Goal: Task Accomplishment & Management: Manage account settings

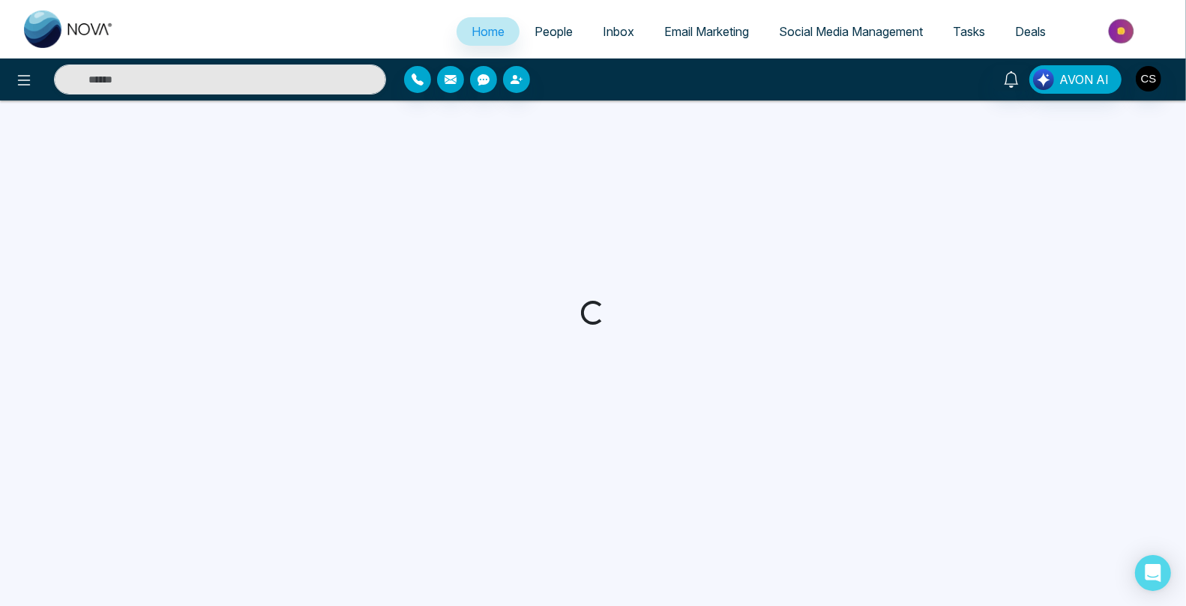
select select "*"
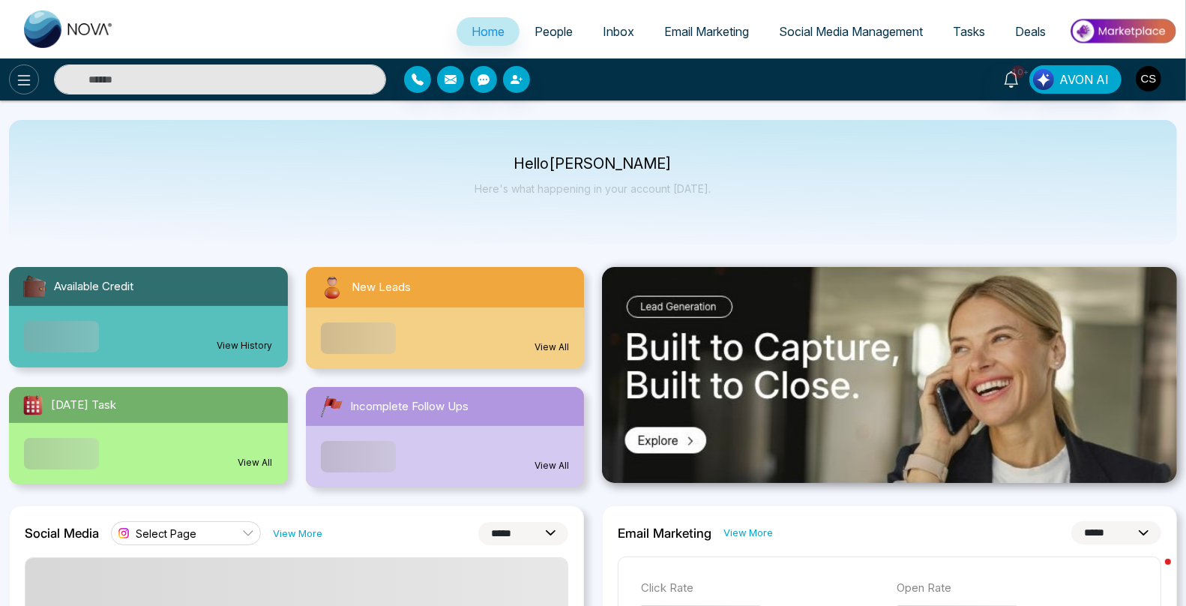
click at [25, 86] on icon at bounding box center [24, 80] width 18 height 18
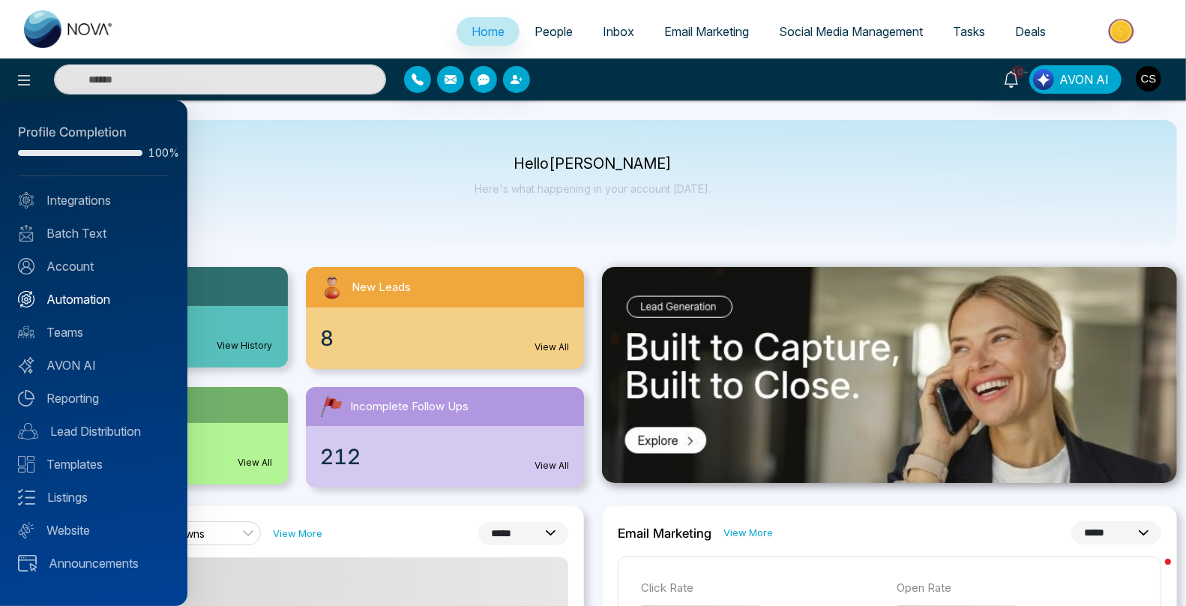
click at [72, 295] on link "Automation" at bounding box center [93, 299] width 151 height 18
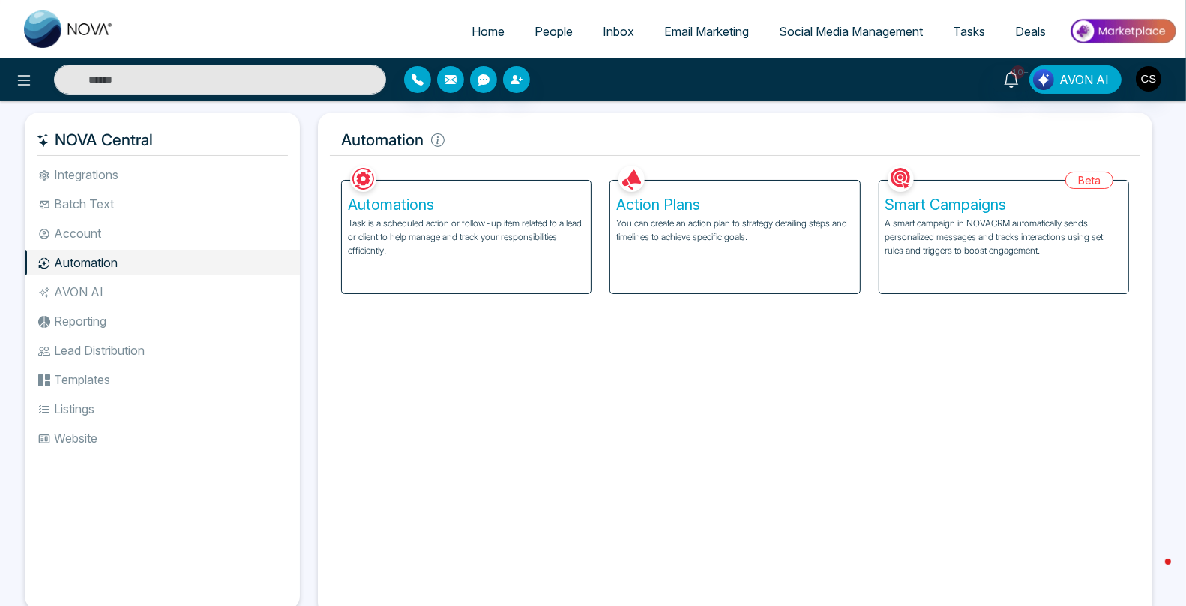
click at [651, 198] on h5 "Action Plans" at bounding box center [734, 205] width 237 height 18
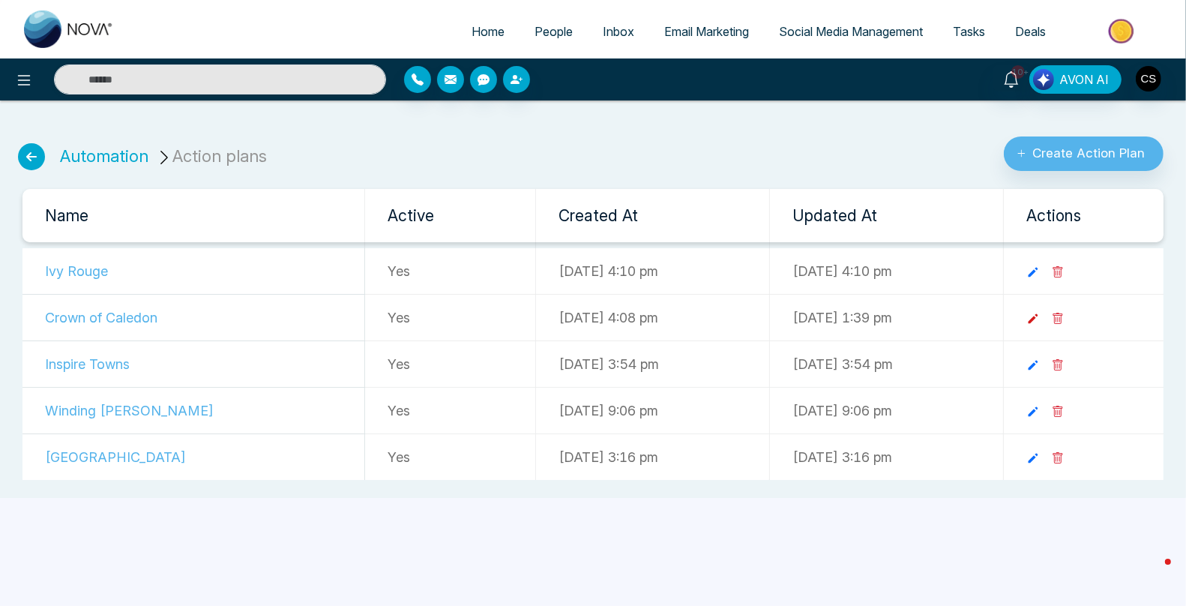
click at [1039, 318] on icon at bounding box center [1034, 319] width 10 height 10
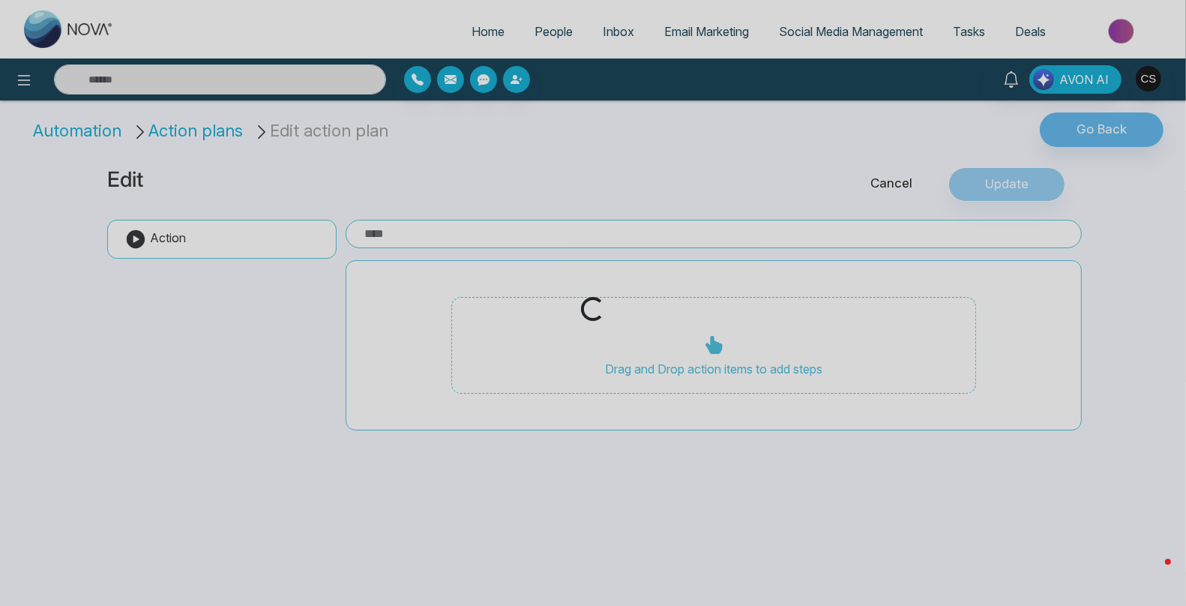
type input "**********"
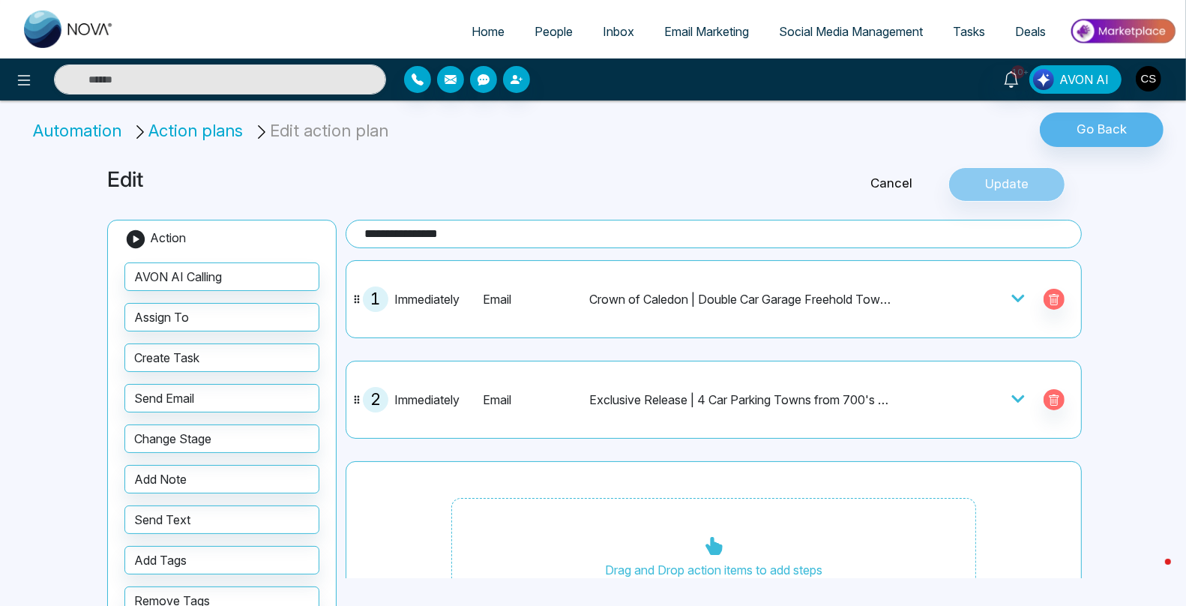
click at [1021, 298] on icon at bounding box center [1018, 298] width 13 height 7
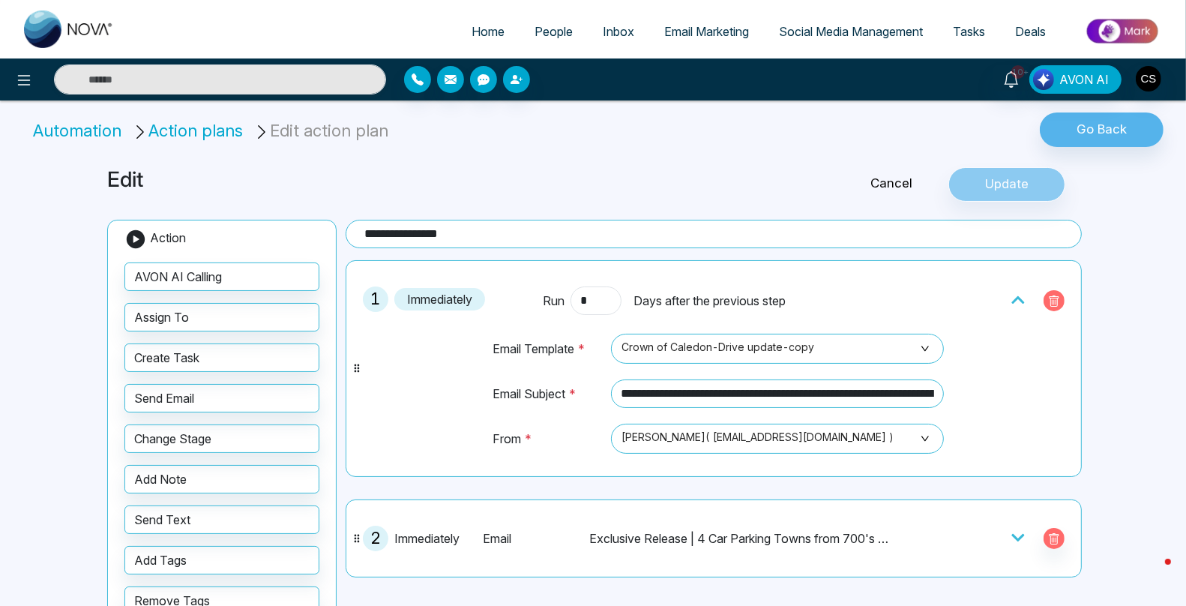
click at [1052, 295] on icon "button" at bounding box center [1054, 301] width 12 height 12
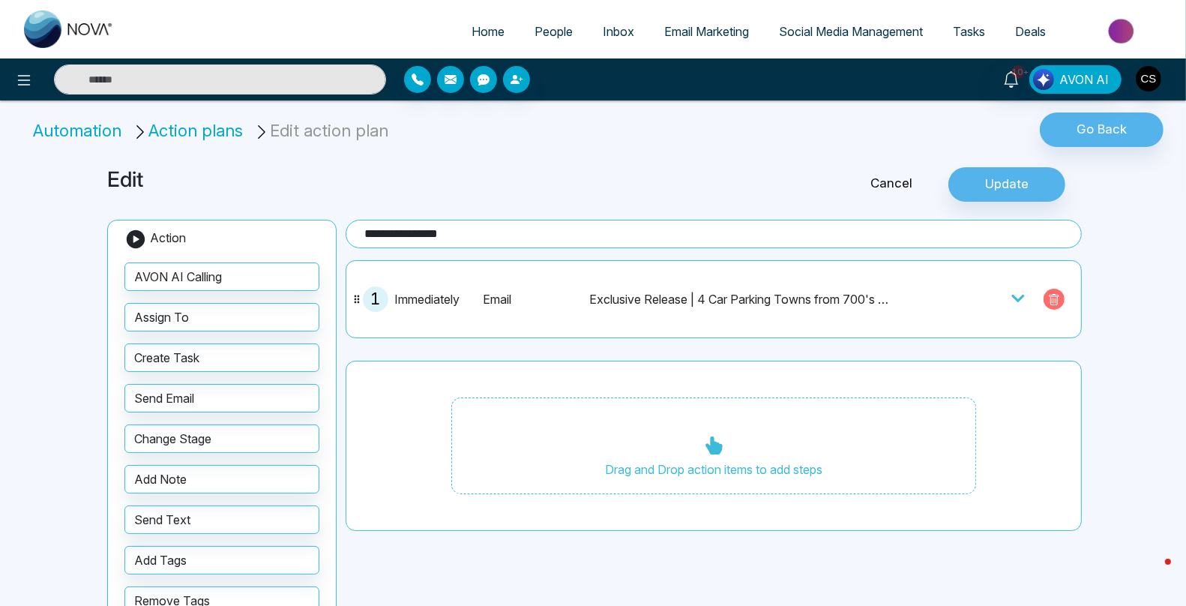
click at [1052, 295] on icon "button" at bounding box center [1054, 299] width 10 height 11
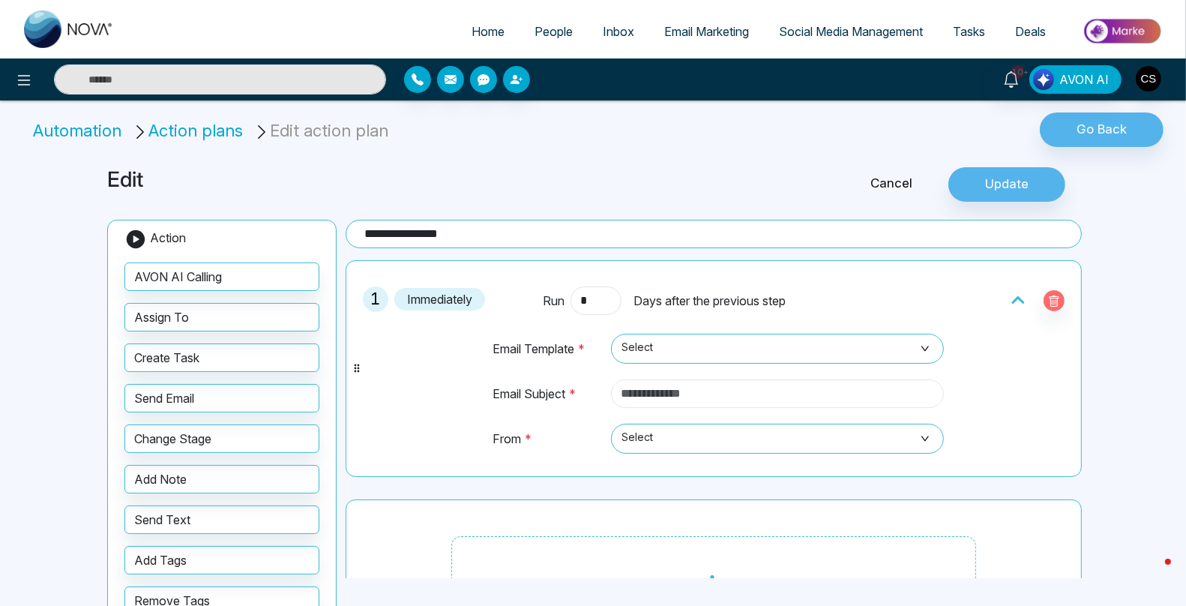
click at [721, 391] on input "text" at bounding box center [777, 393] width 333 height 28
click at [672, 352] on span "Select" at bounding box center [778, 348] width 312 height 25
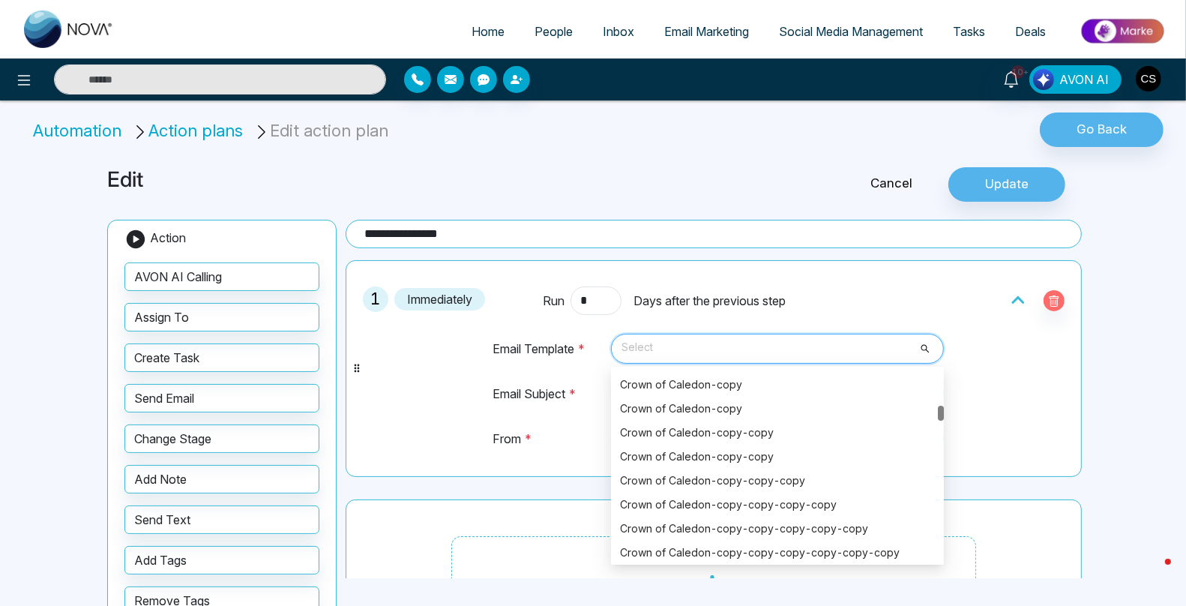
scroll to position [3647, 0]
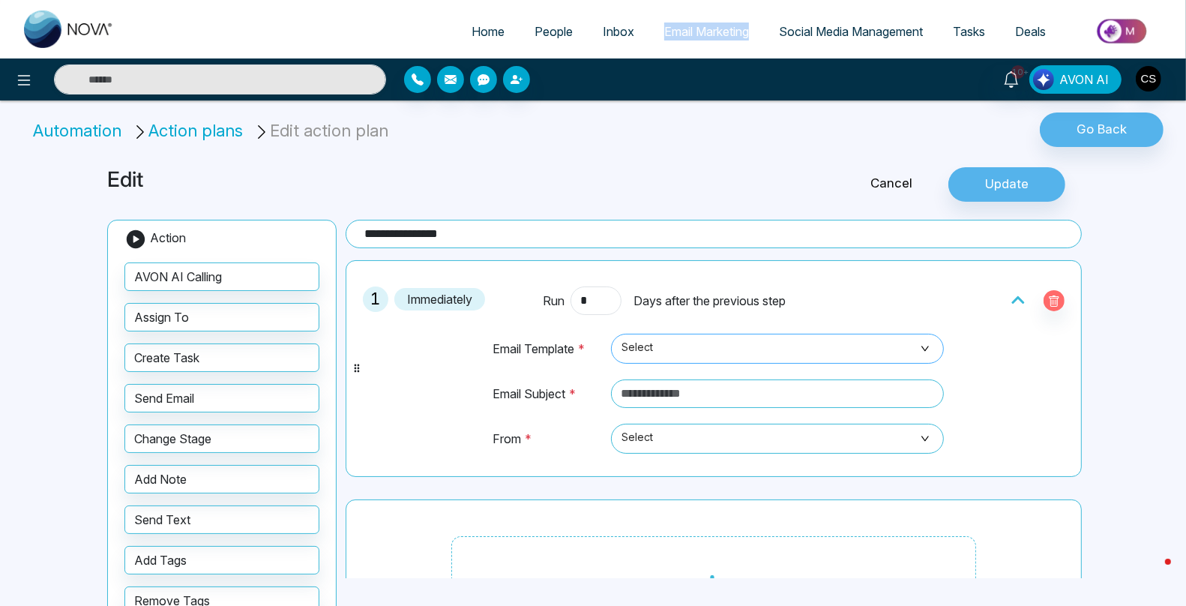
click at [671, 343] on span "Select" at bounding box center [778, 348] width 312 height 25
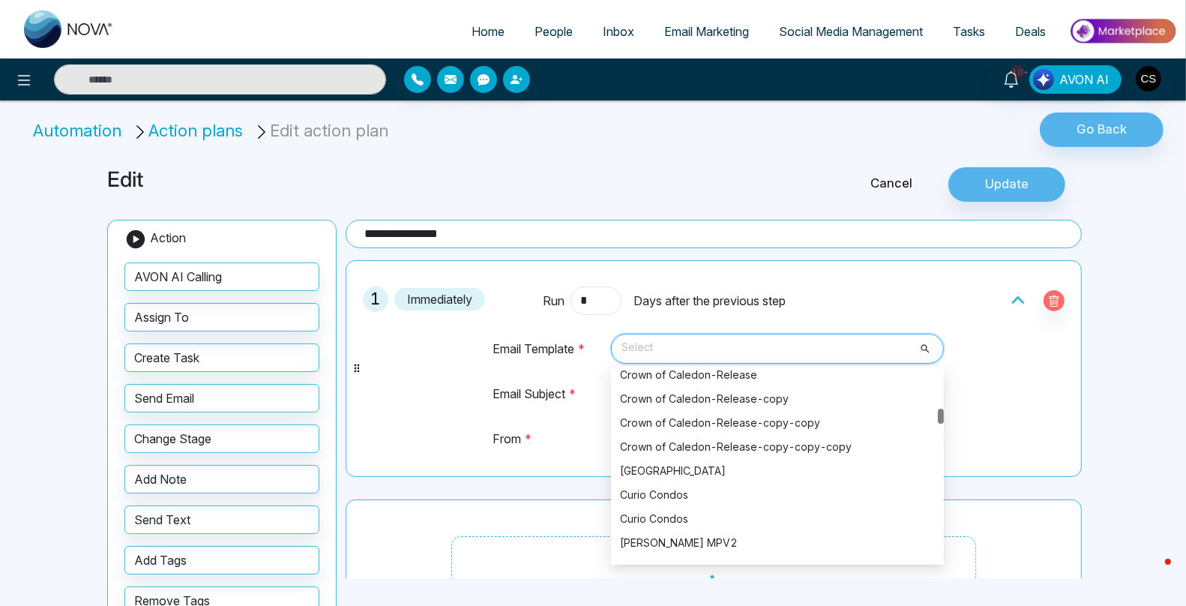
scroll to position [3923, 0]
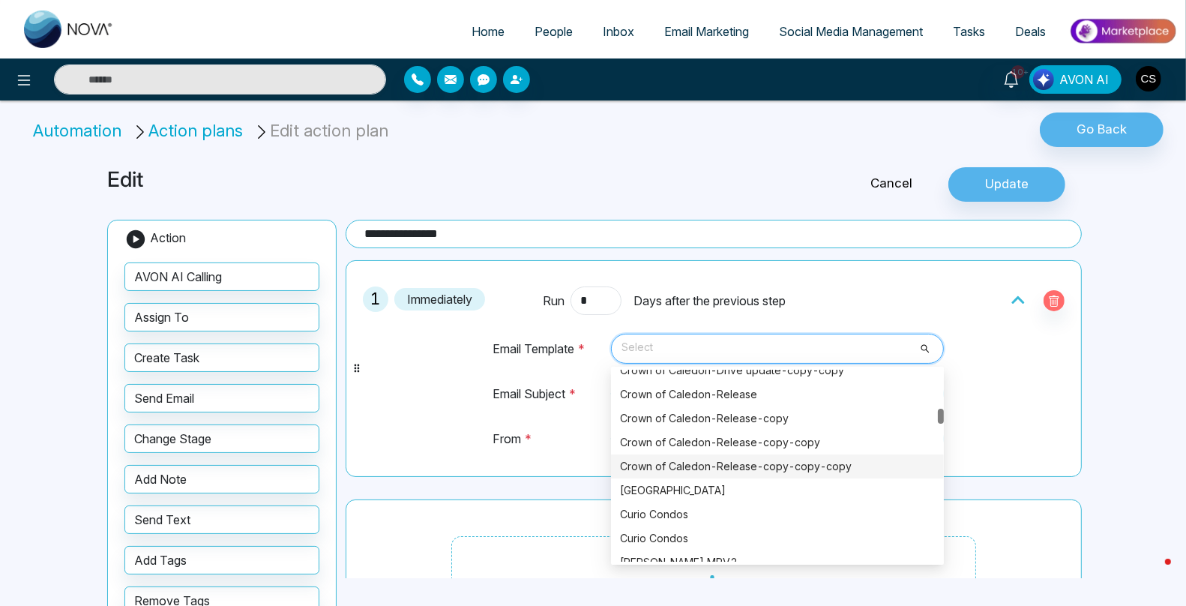
click at [701, 460] on div "Crown of Caledon-Release-copy-copy-copy" at bounding box center [777, 466] width 315 height 16
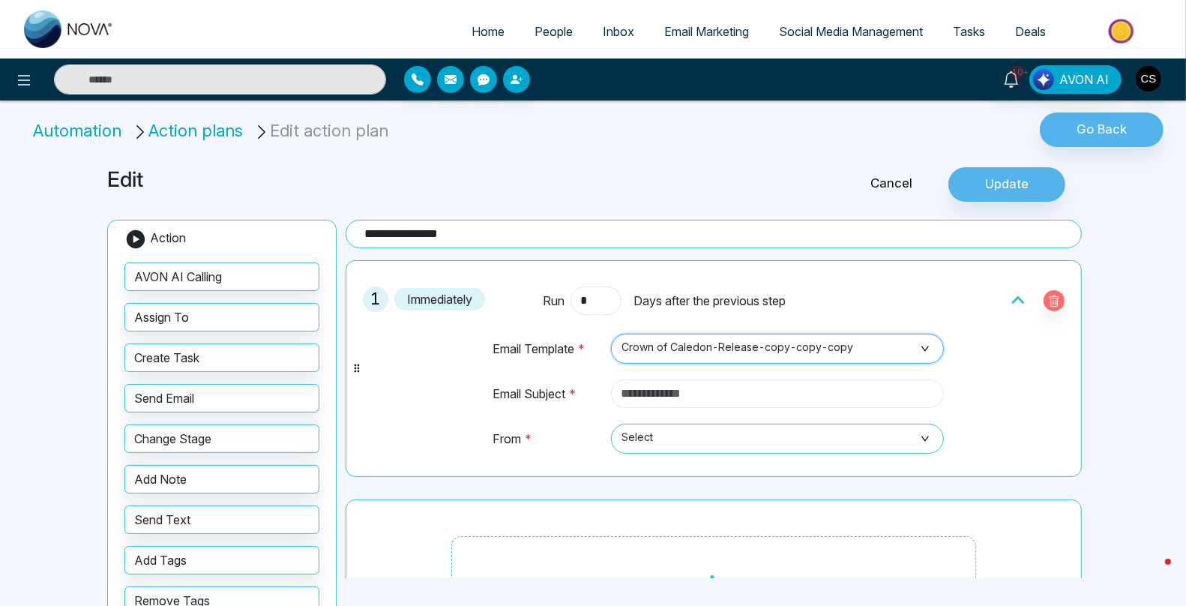
click at [672, 385] on input "text" at bounding box center [777, 393] width 333 height 28
paste input "**********"
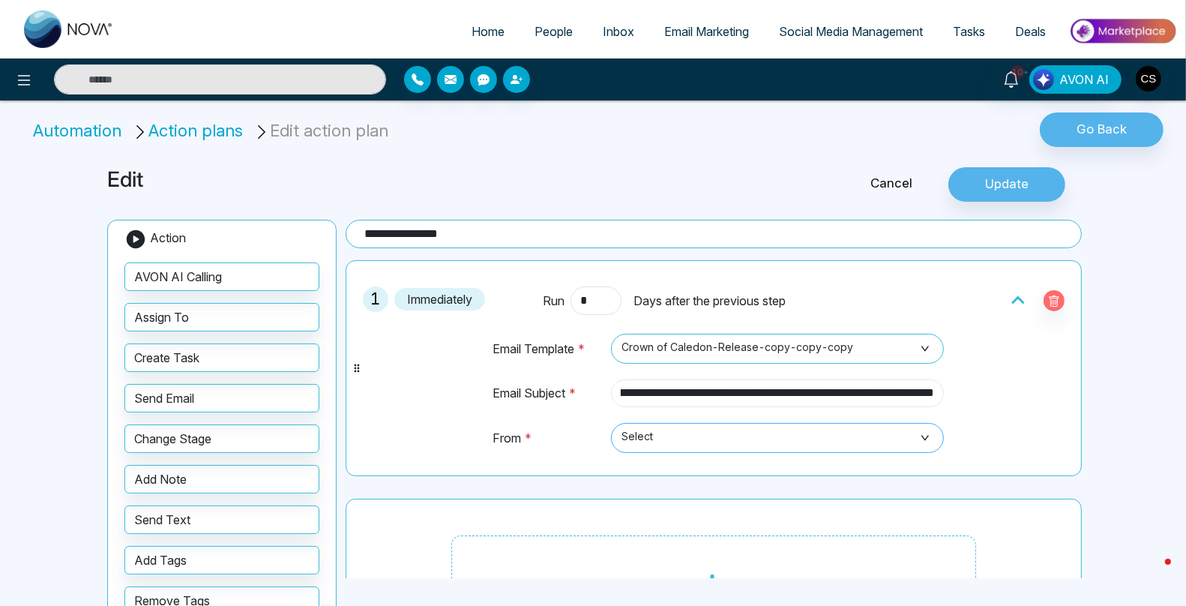
click at [662, 427] on span "Select" at bounding box center [778, 437] width 312 height 25
type input "**********"
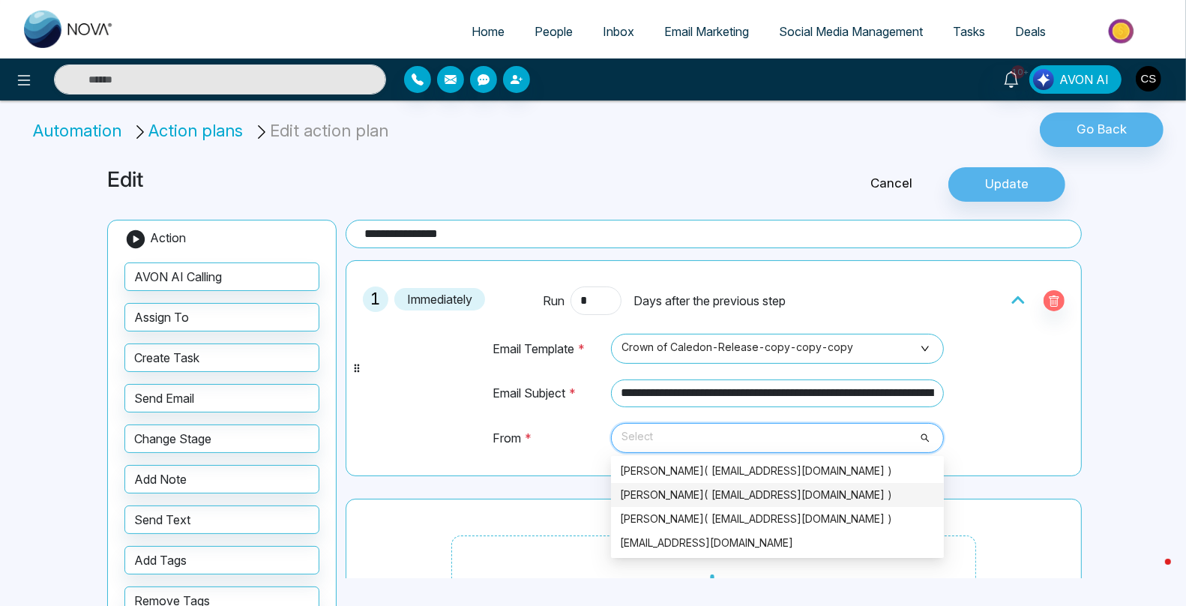
click at [659, 495] on div "CJ Seehra( precon@cjseehra.ca )" at bounding box center [777, 495] width 315 height 16
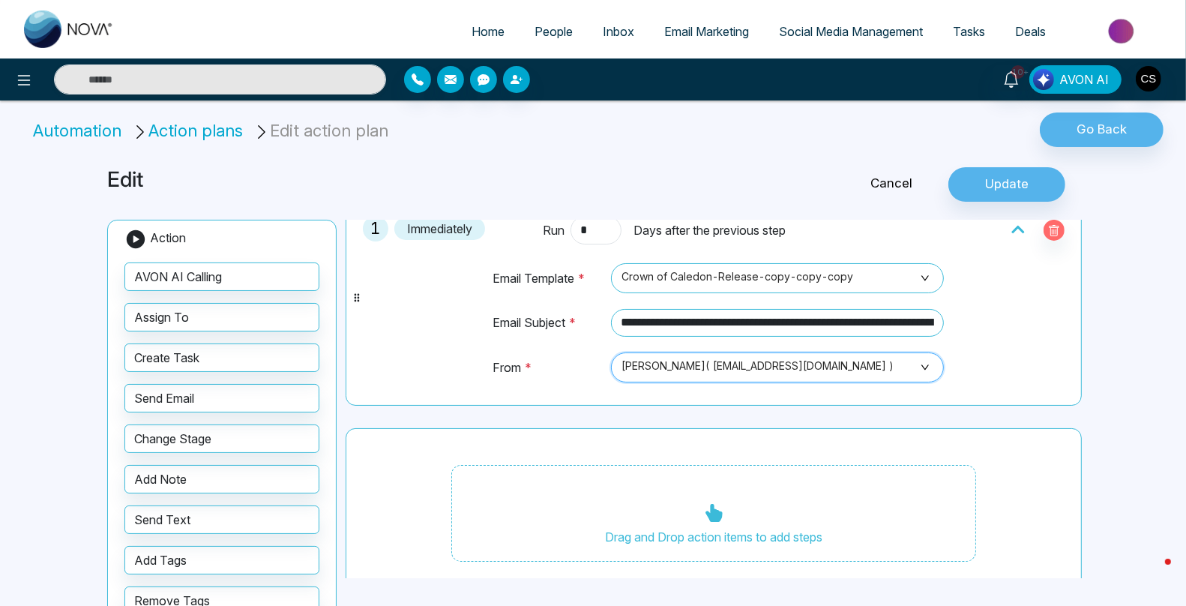
scroll to position [88, 0]
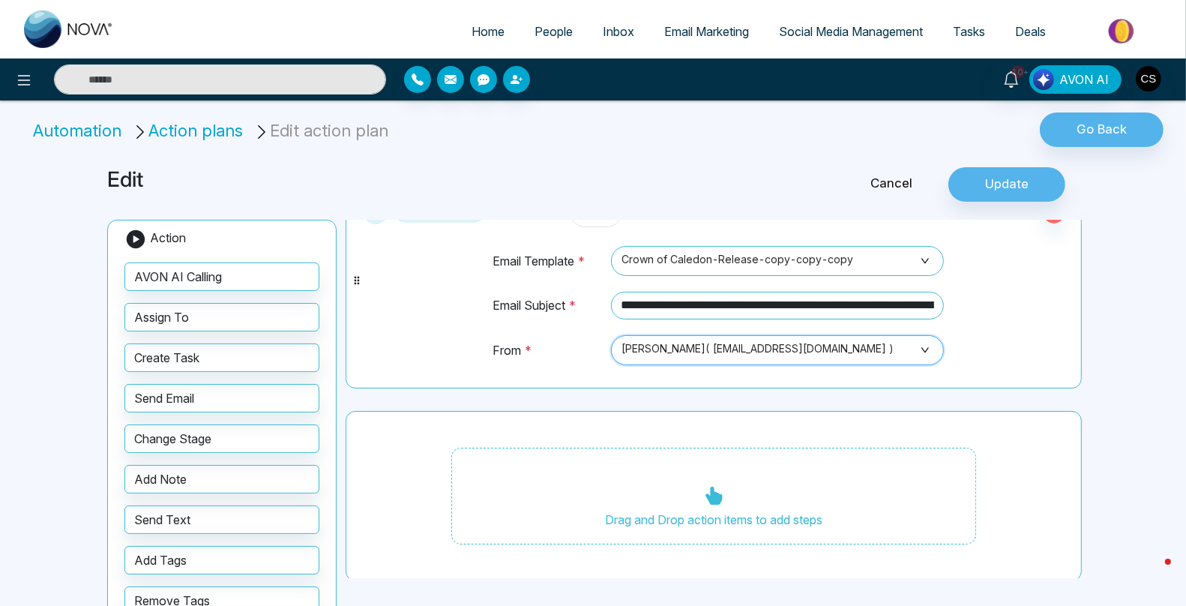
click at [691, 448] on div "Drag and Drop action items to add steps" at bounding box center [713, 496] width 525 height 97
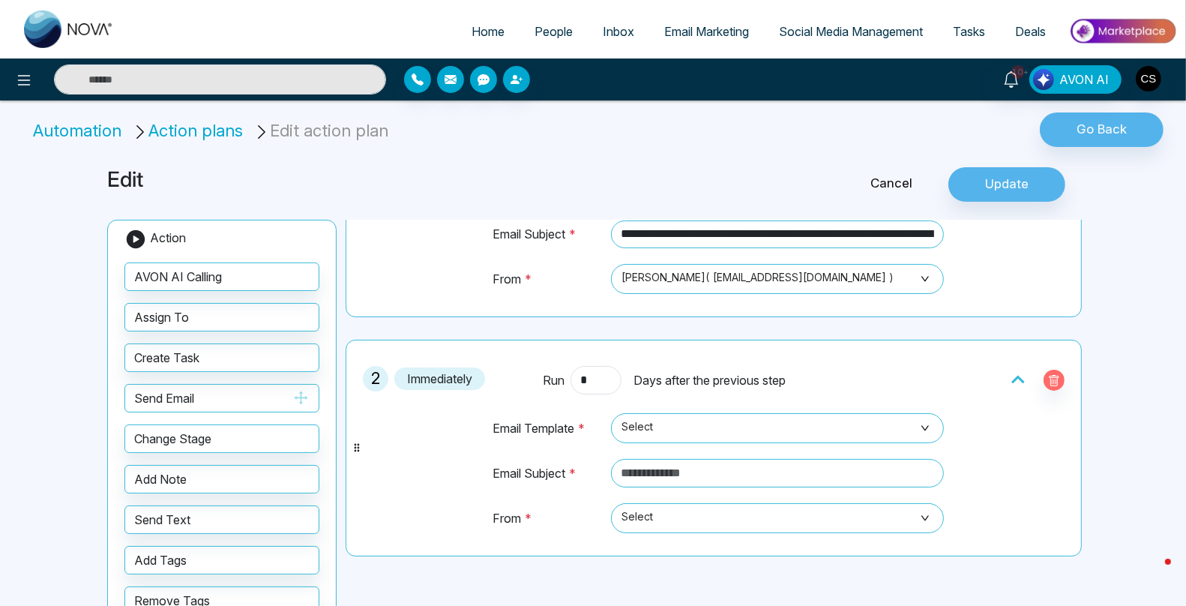
scroll to position [160, 0]
click at [676, 426] on span "Select" at bounding box center [778, 427] width 312 height 25
click at [640, 427] on span "Select" at bounding box center [778, 427] width 312 height 25
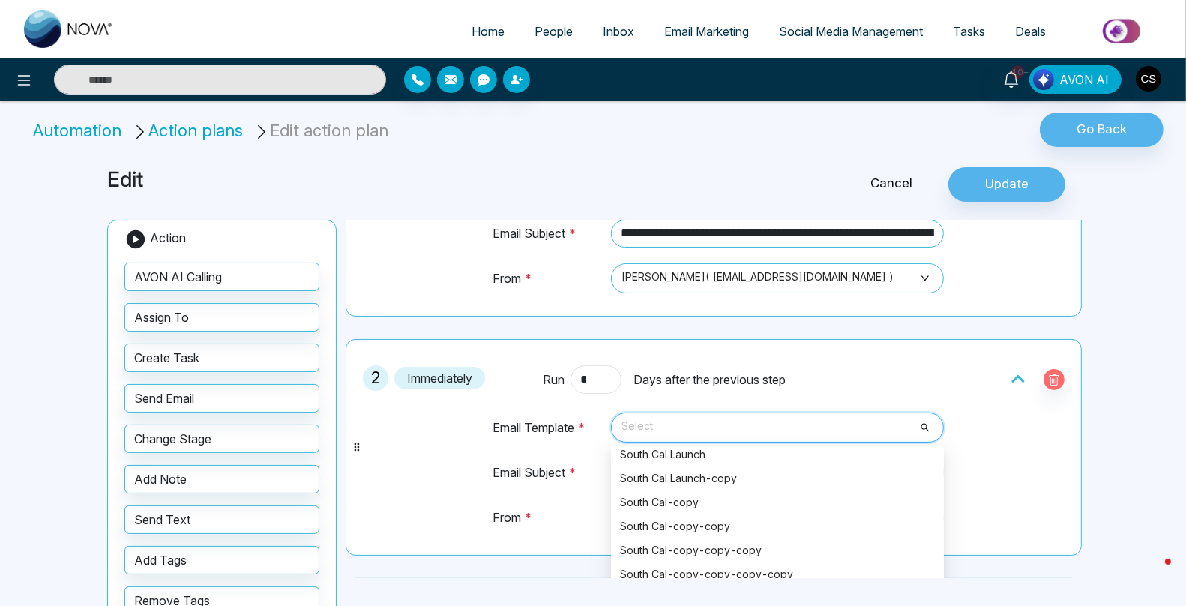
scroll to position [13591, 0]
click at [694, 474] on div "South Cal Launch-copy" at bounding box center [777, 477] width 315 height 16
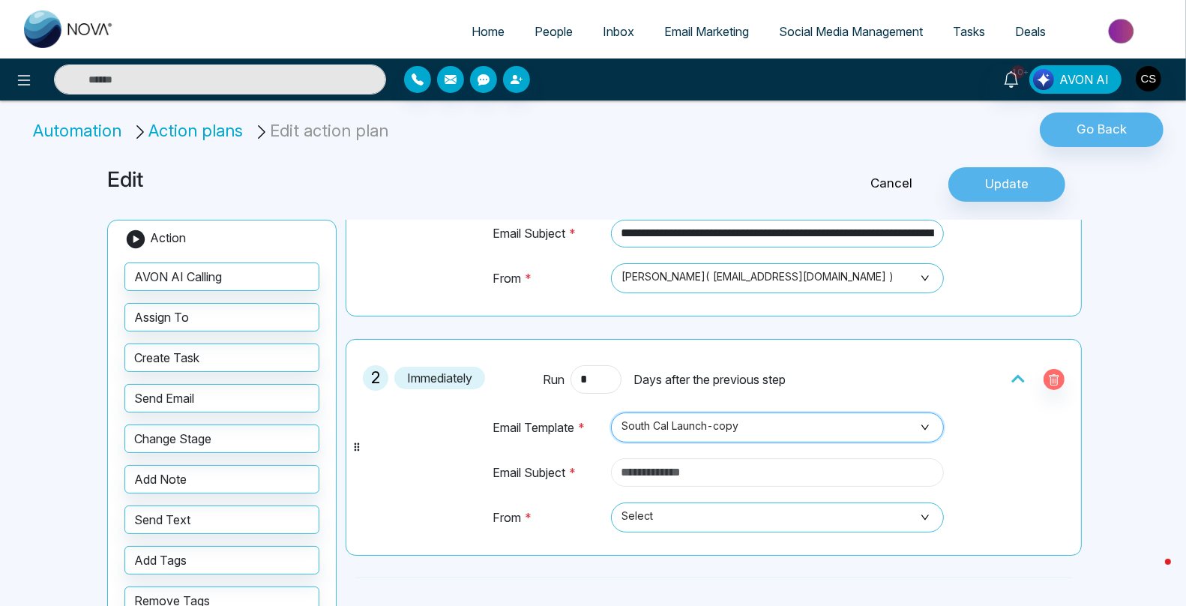
click at [643, 475] on input "text" at bounding box center [777, 472] width 333 height 28
paste input "**********"
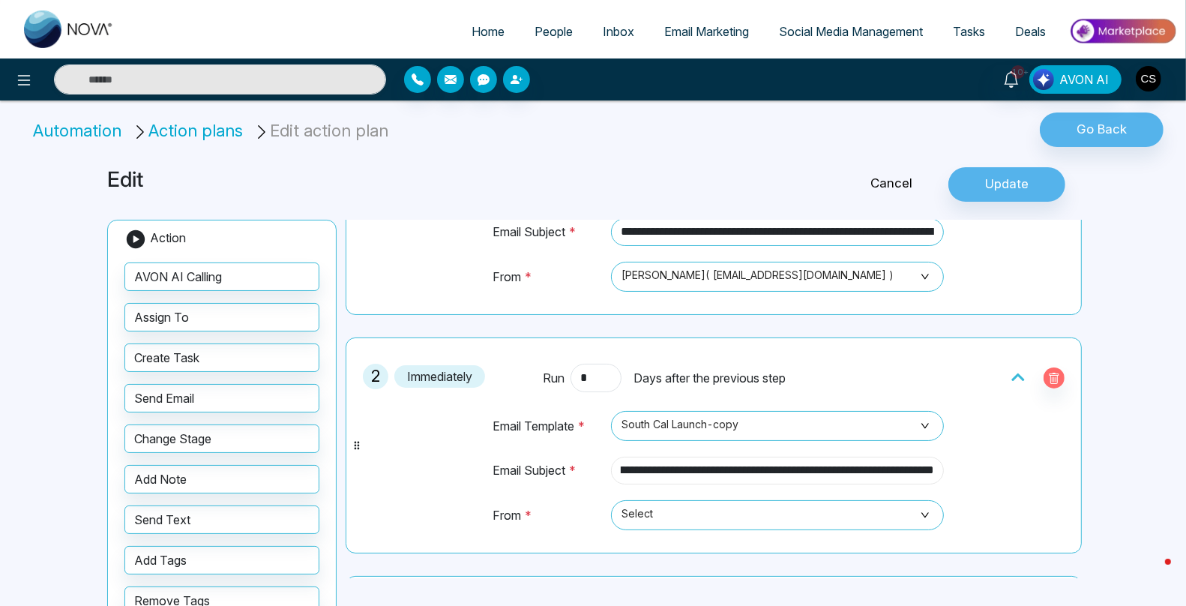
click at [635, 472] on input "**********" at bounding box center [777, 471] width 333 height 28
click at [661, 508] on span "Select" at bounding box center [778, 514] width 312 height 25
type input "**********"
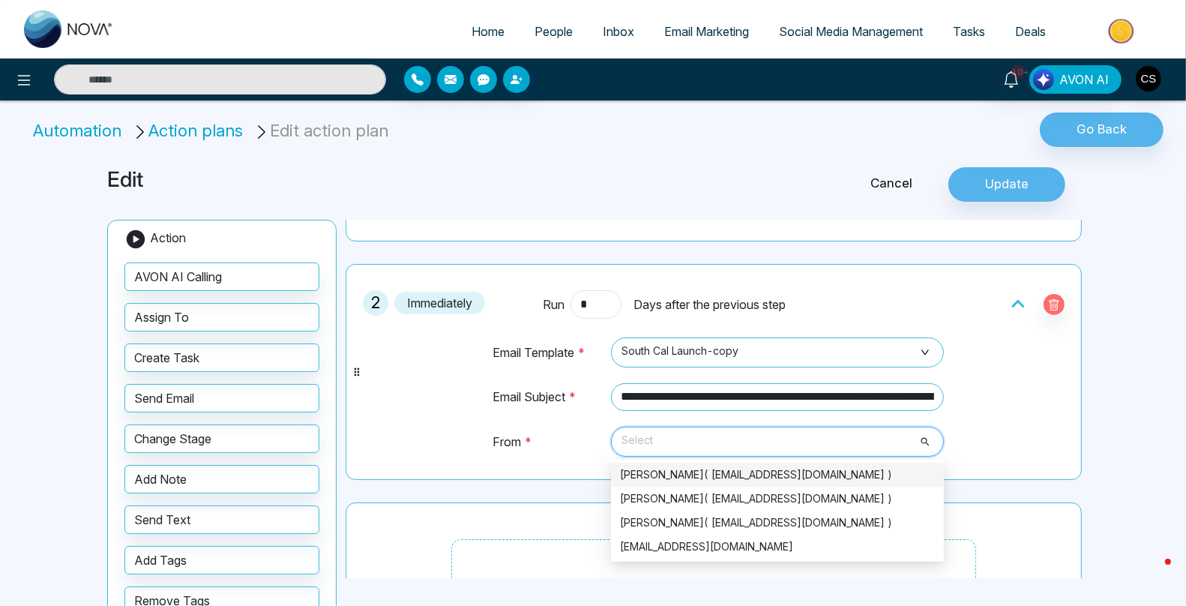
scroll to position [244, 0]
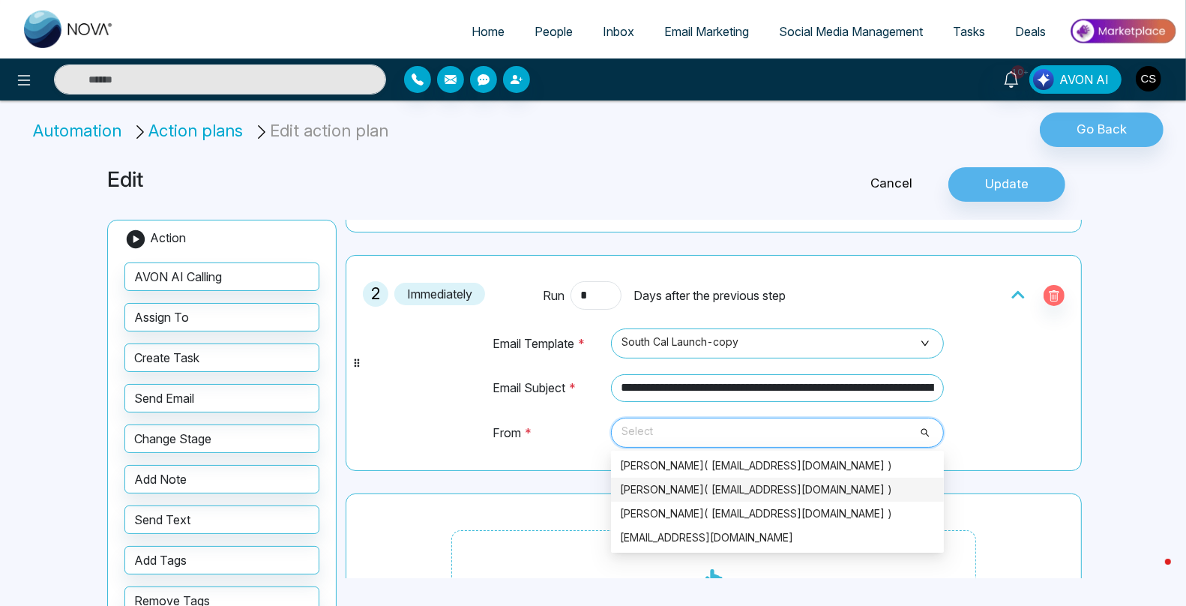
click at [675, 495] on div "CJ Seehra( precon@cjseehra.ca )" at bounding box center [777, 490] width 333 height 24
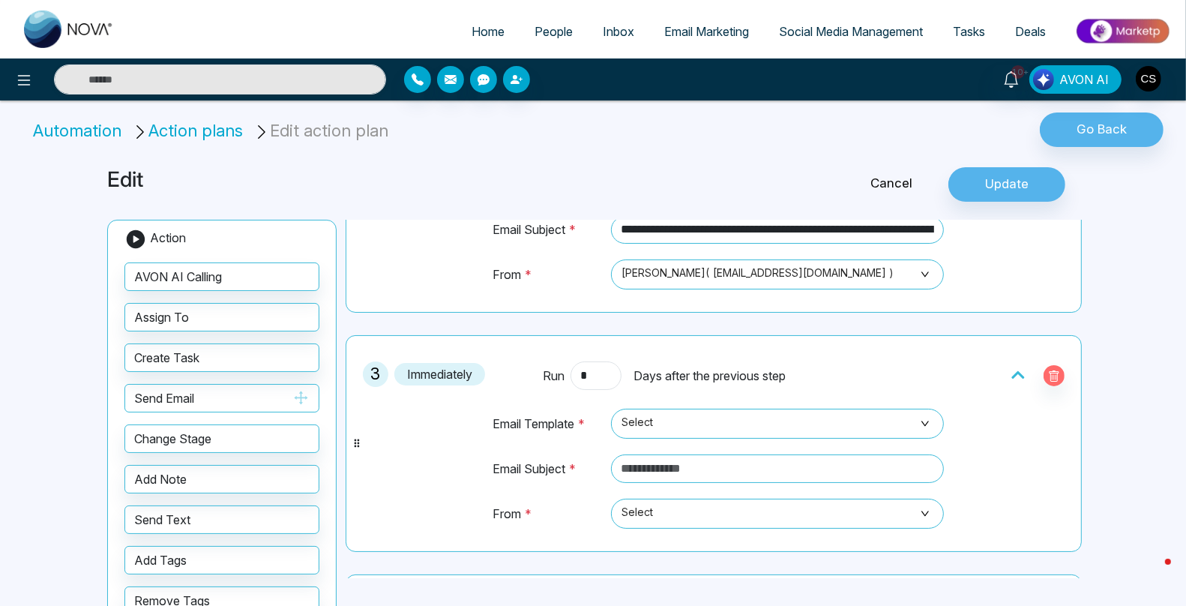
scroll to position [424, 0]
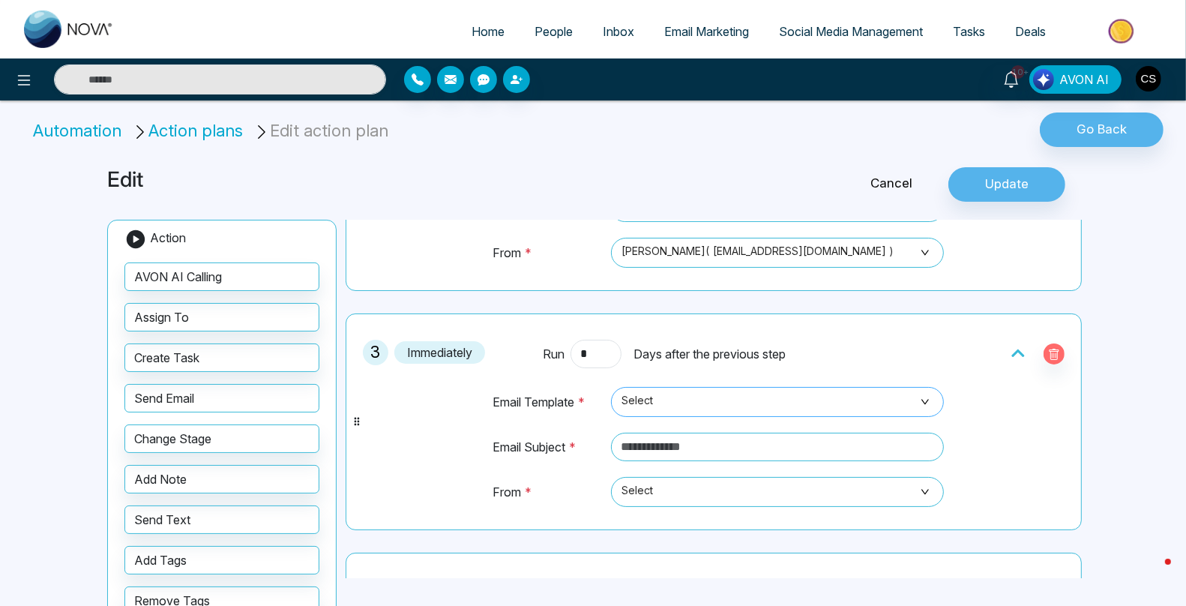
click at [664, 391] on span "Select" at bounding box center [778, 401] width 312 height 25
click at [679, 397] on span "Select" at bounding box center [778, 401] width 312 height 25
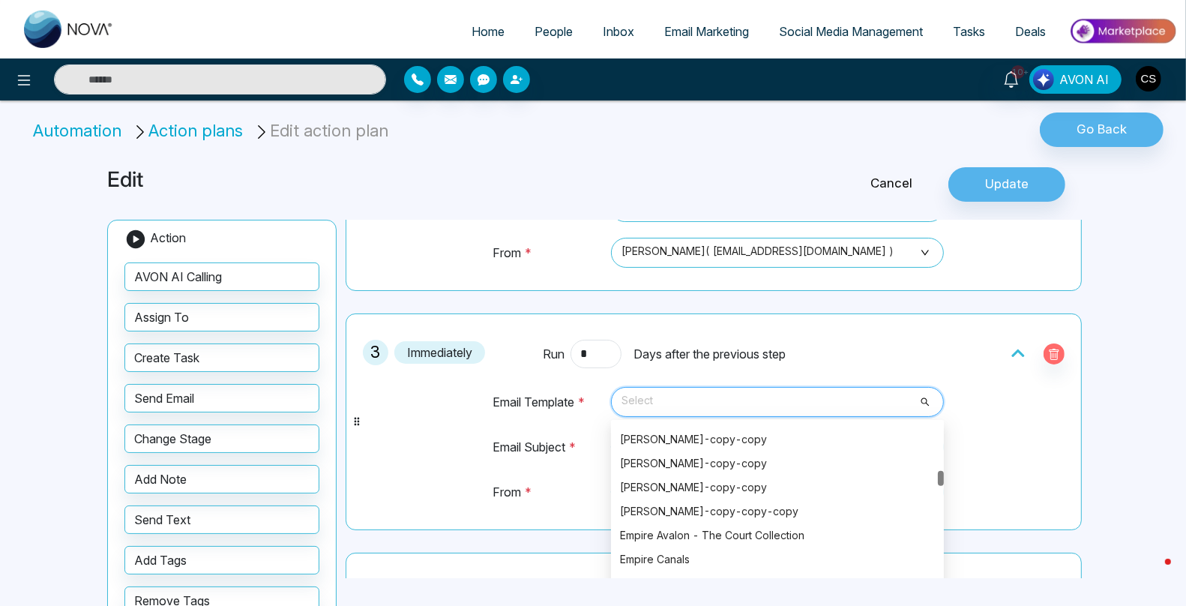
scroll to position [4873, 0]
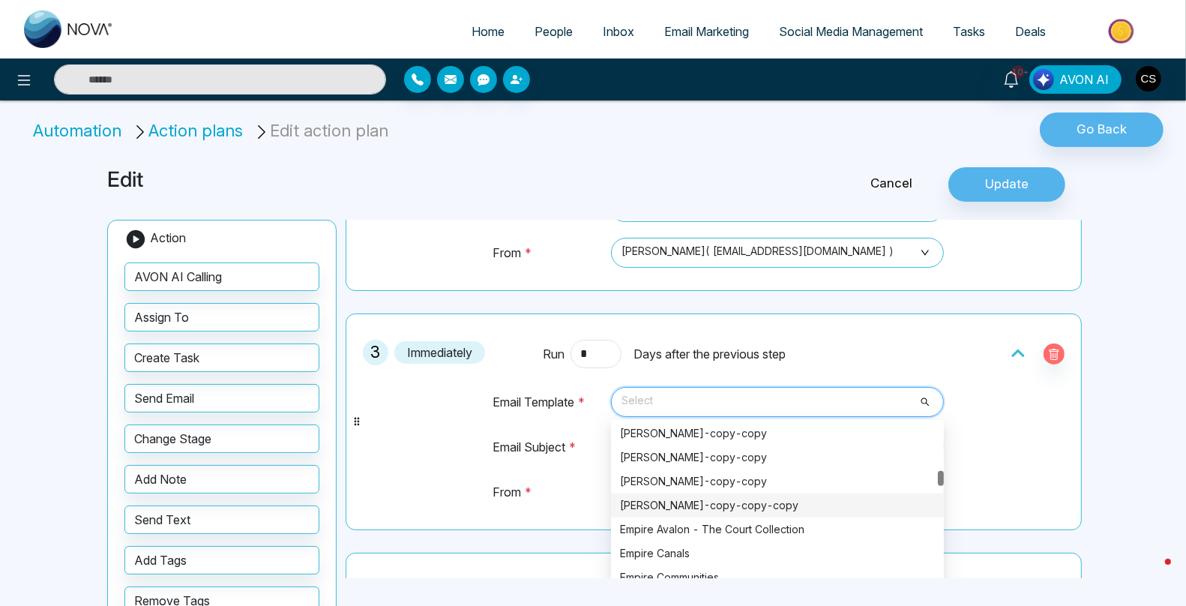
click at [717, 499] on div "[PERSON_NAME]-copy-copy-copy" at bounding box center [777, 505] width 315 height 16
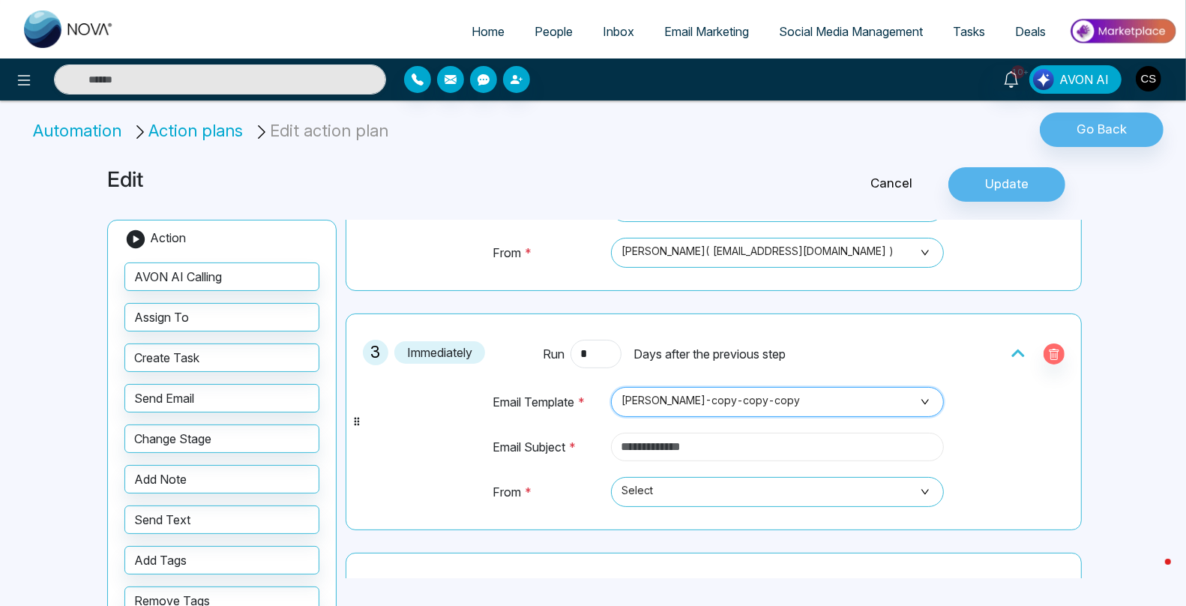
click at [661, 445] on input "text" at bounding box center [777, 447] width 333 height 28
paste input "**********"
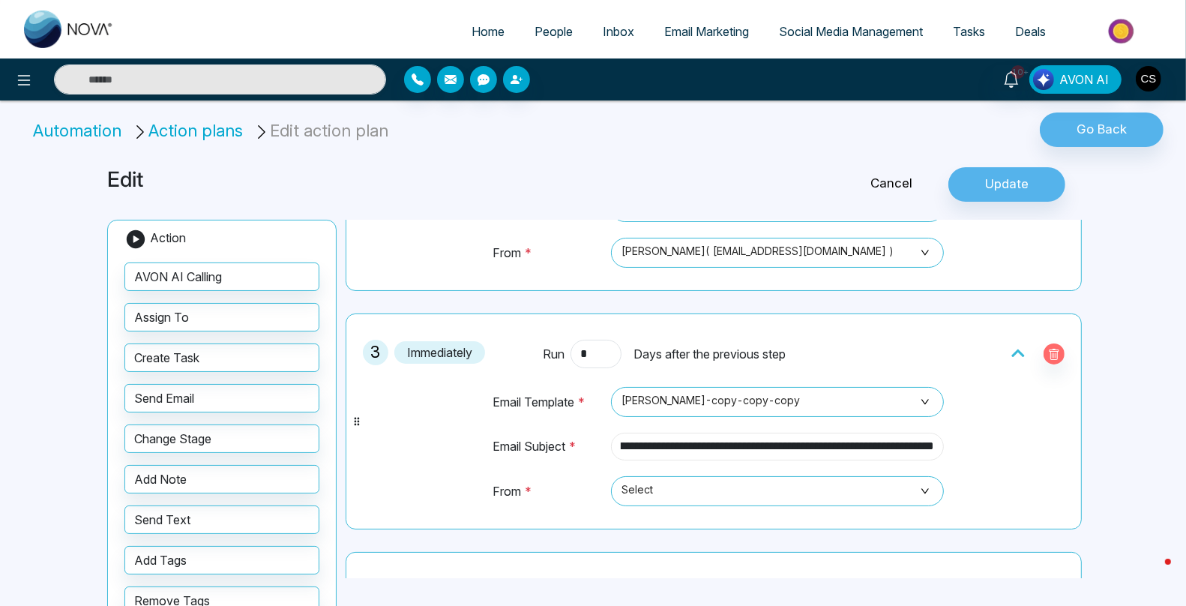
click at [913, 439] on input "**********" at bounding box center [777, 447] width 333 height 28
click at [867, 478] on span "Select" at bounding box center [778, 490] width 312 height 25
type input "**********"
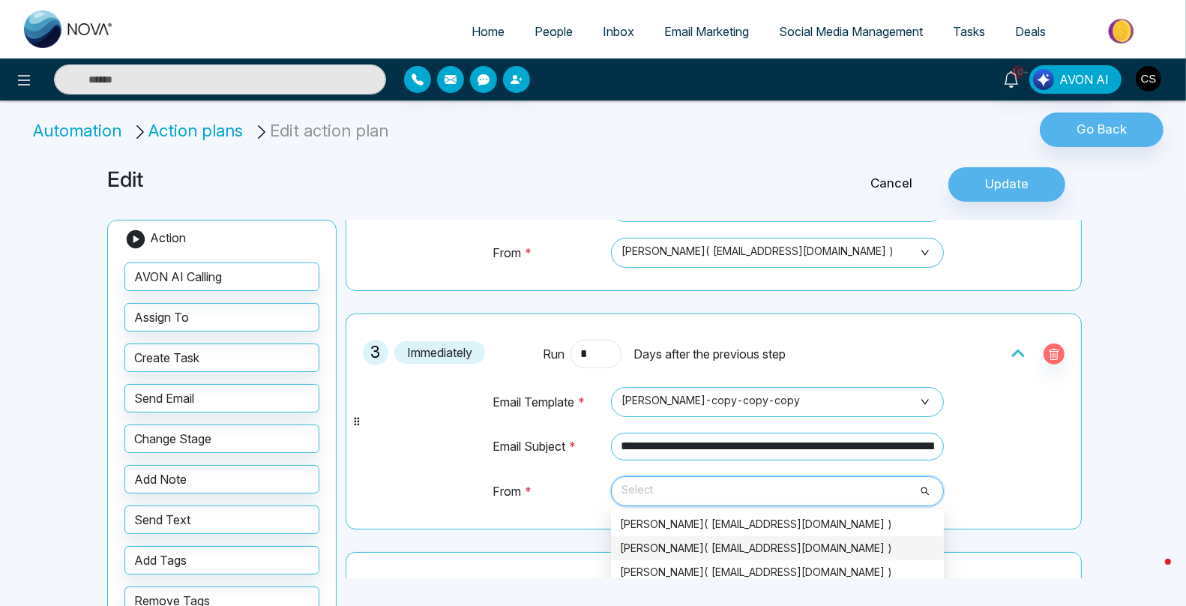
click at [805, 545] on div "CJ Seehra( precon@cjseehra.ca )" at bounding box center [777, 548] width 315 height 16
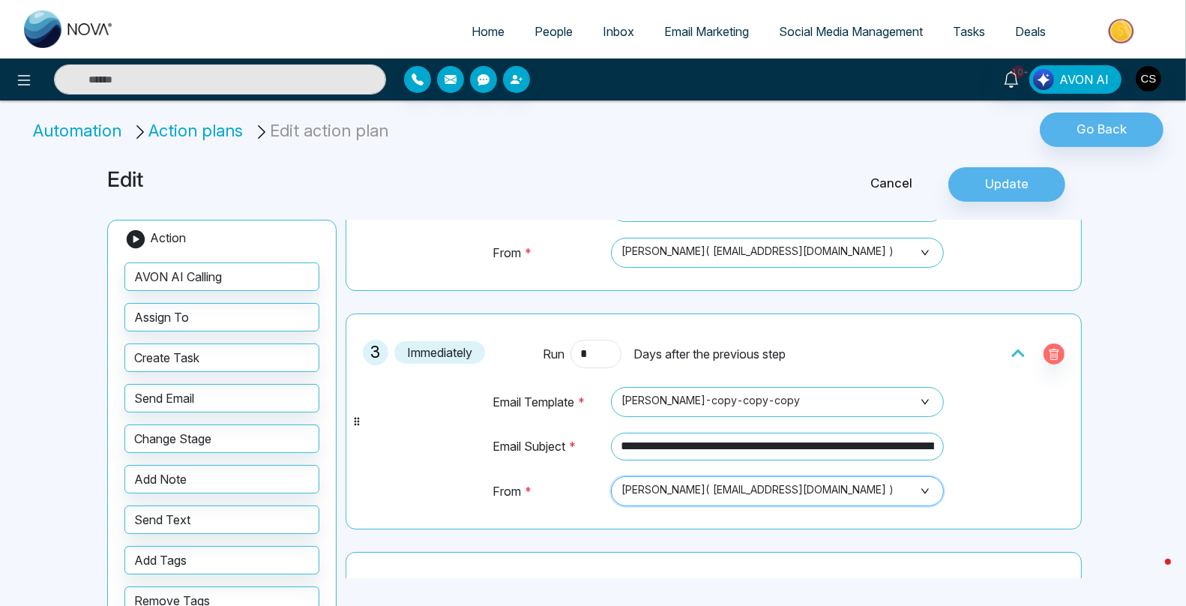
click at [982, 467] on div "**********" at bounding box center [714, 421] width 720 height 199
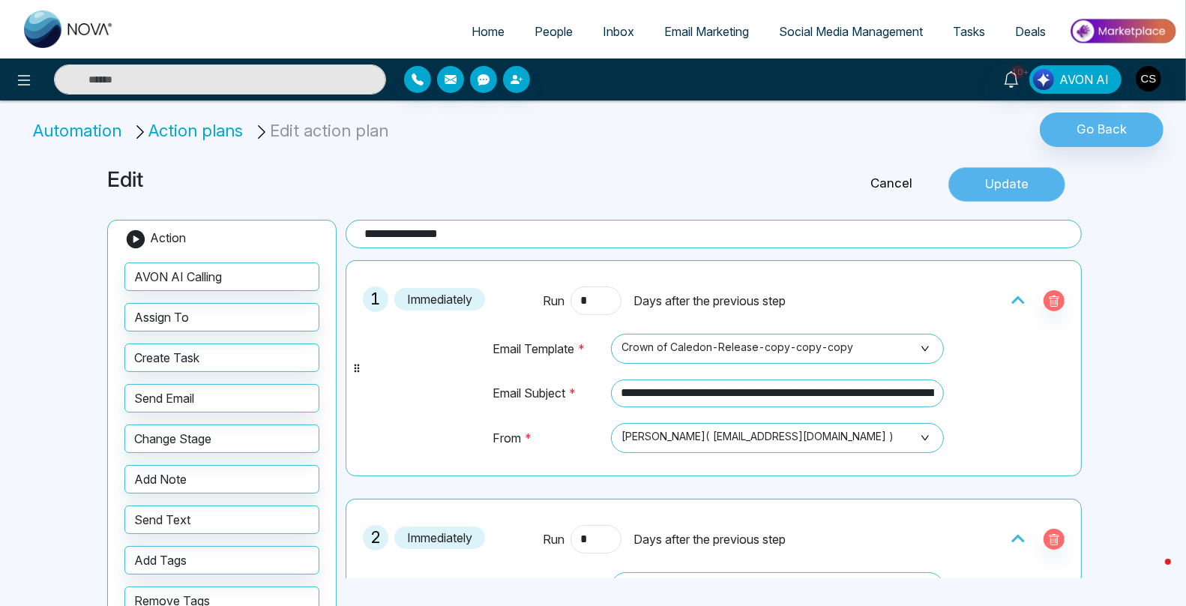
click at [994, 181] on button "Update" at bounding box center [1007, 184] width 117 height 34
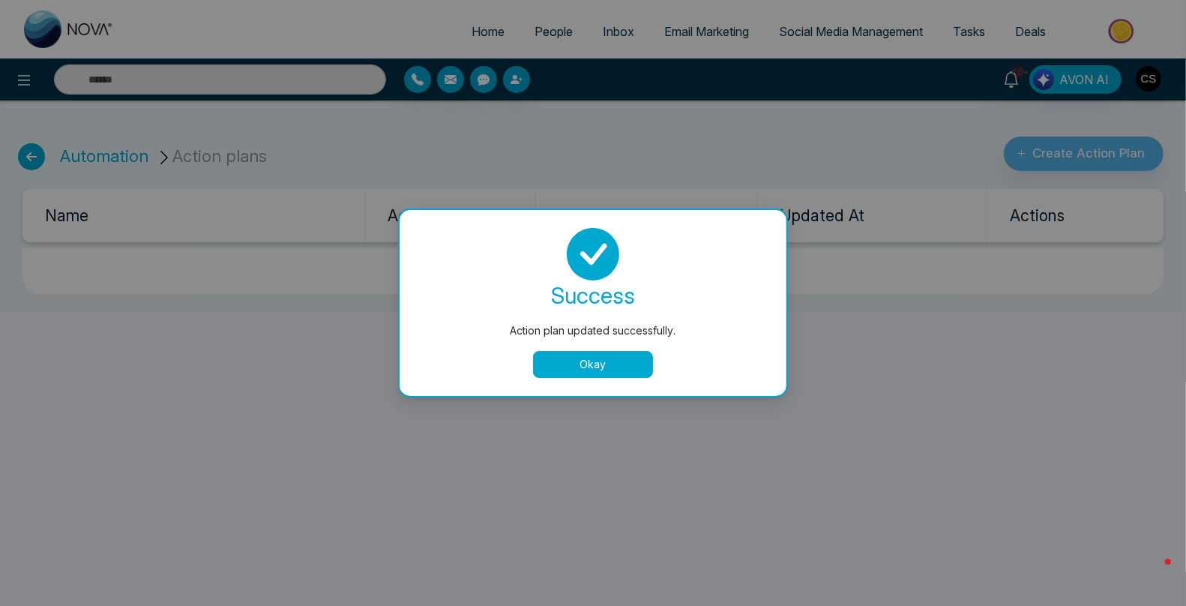
click at [626, 373] on button "Okay" at bounding box center [593, 364] width 120 height 27
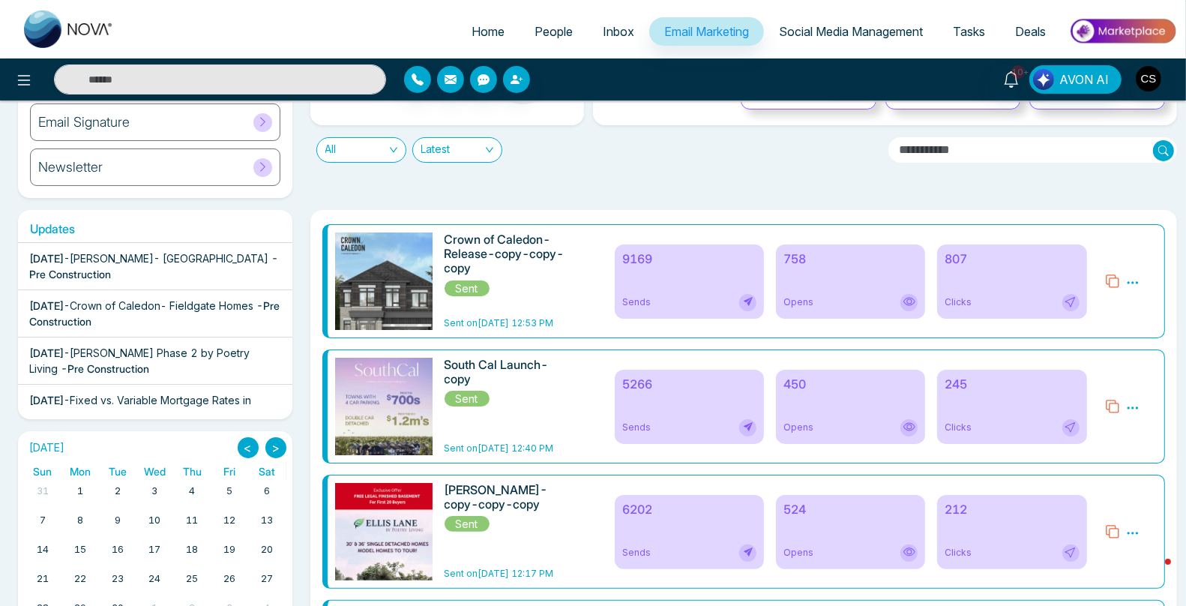
scroll to position [162, 0]
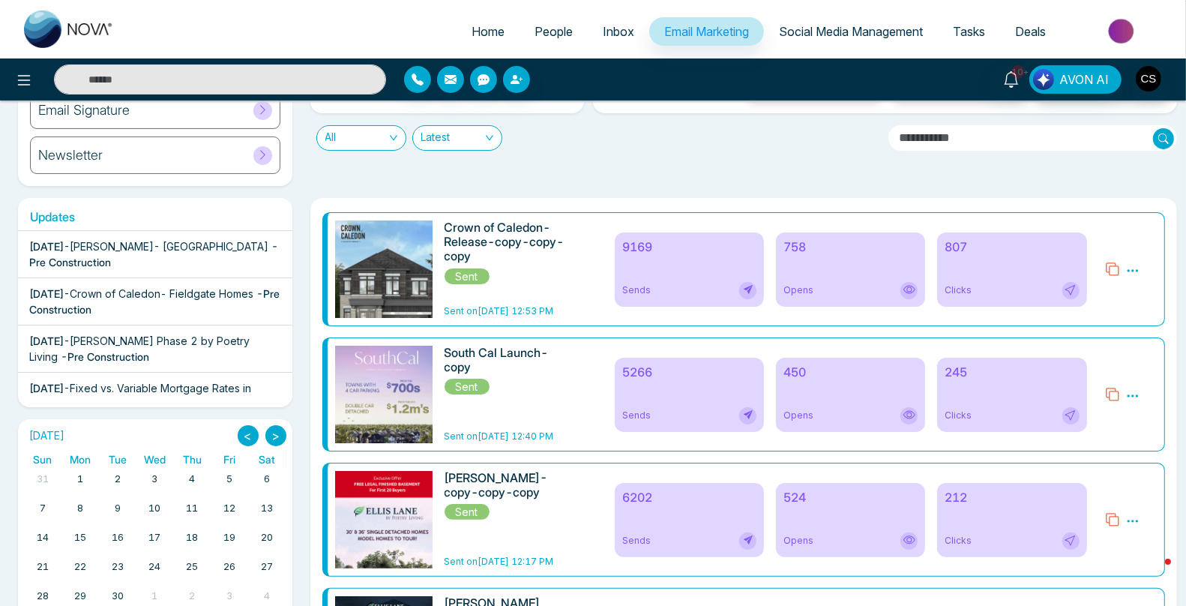
click at [1110, 392] on icon at bounding box center [1112, 394] width 13 height 13
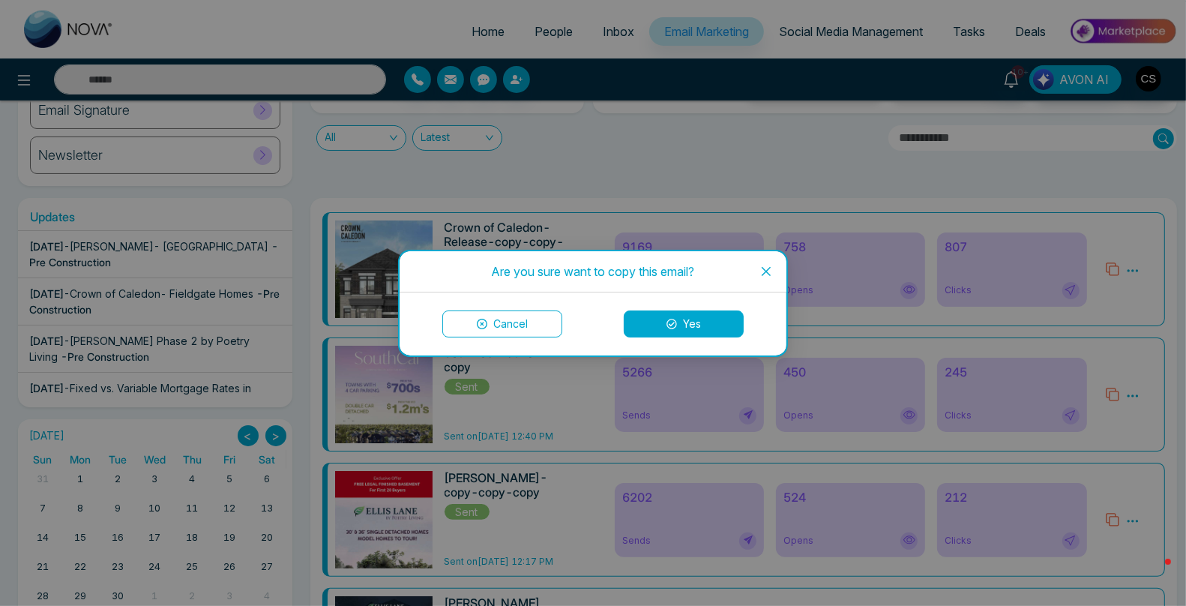
click at [520, 401] on div "Are you sure want to copy this email? Cancel Yes" at bounding box center [593, 303] width 1186 height 606
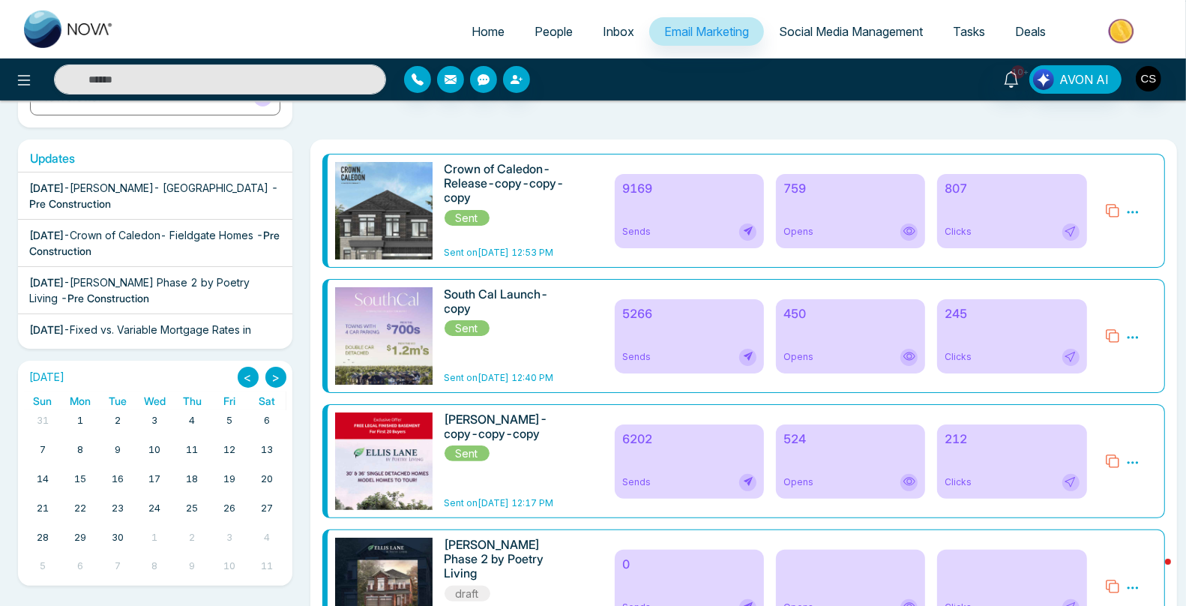
scroll to position [277, 0]
